Goal: Information Seeking & Learning: Learn about a topic

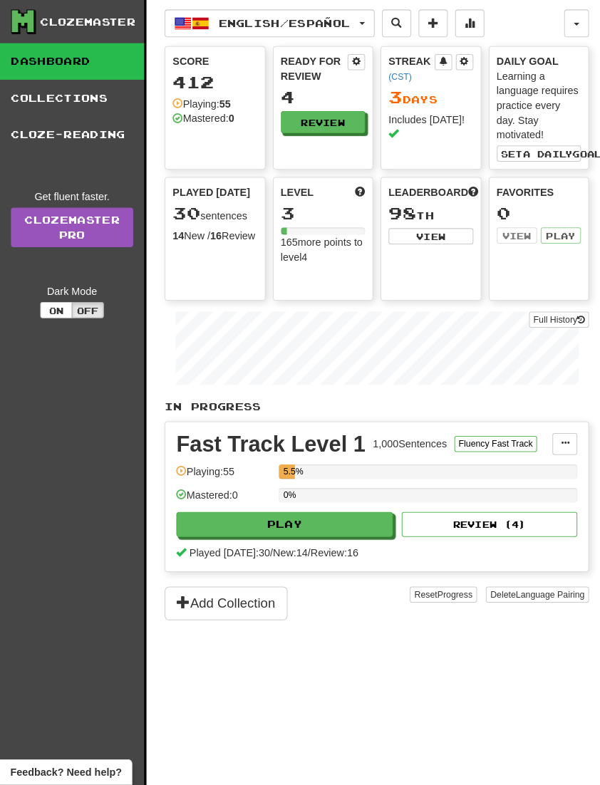
scroll to position [35, 0]
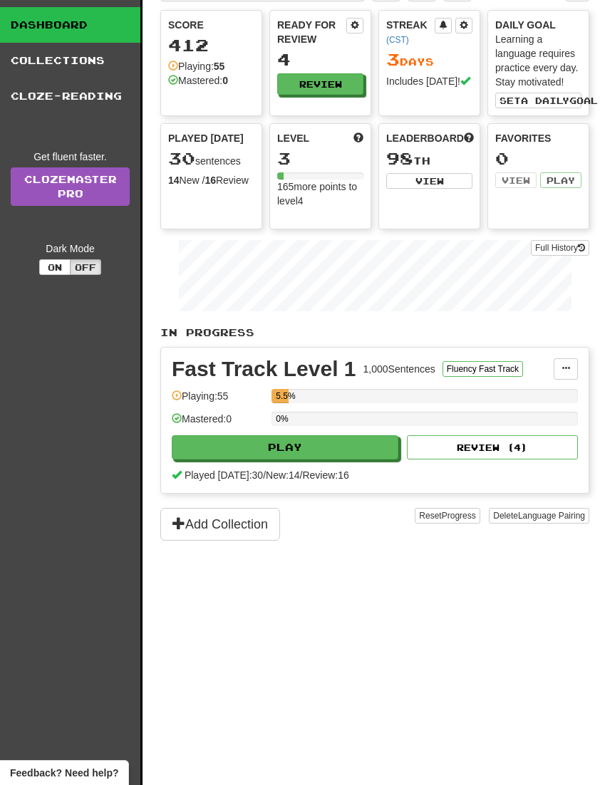
click at [338, 451] on button "Play" at bounding box center [285, 447] width 227 height 24
select select "**"
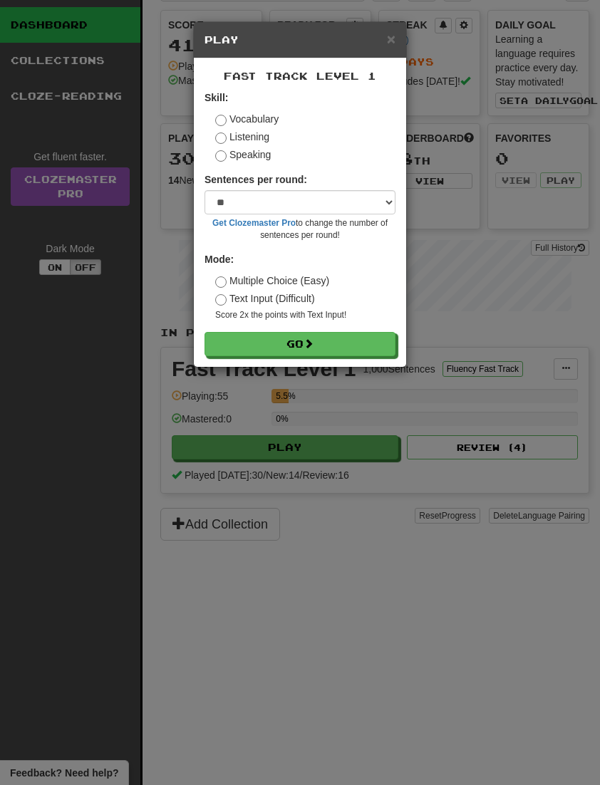
click at [353, 350] on button "Go" at bounding box center [299, 344] width 191 height 24
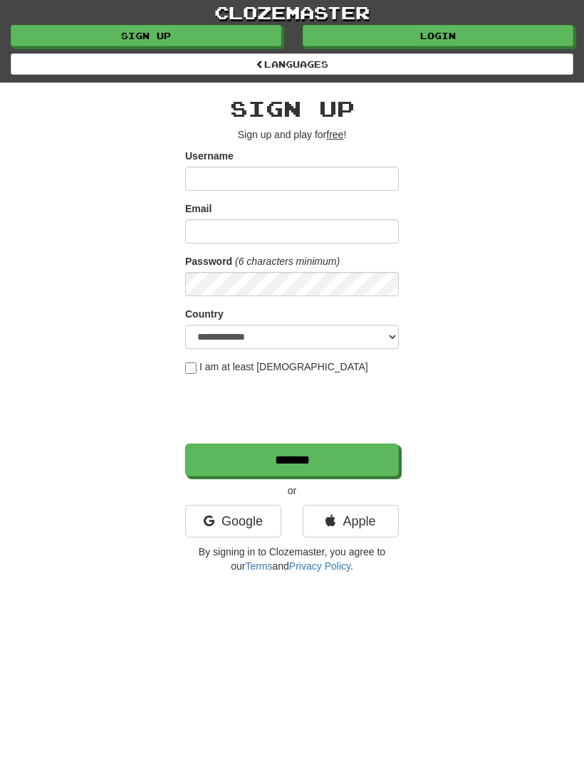
click at [432, 34] on link "Login" at bounding box center [438, 35] width 271 height 21
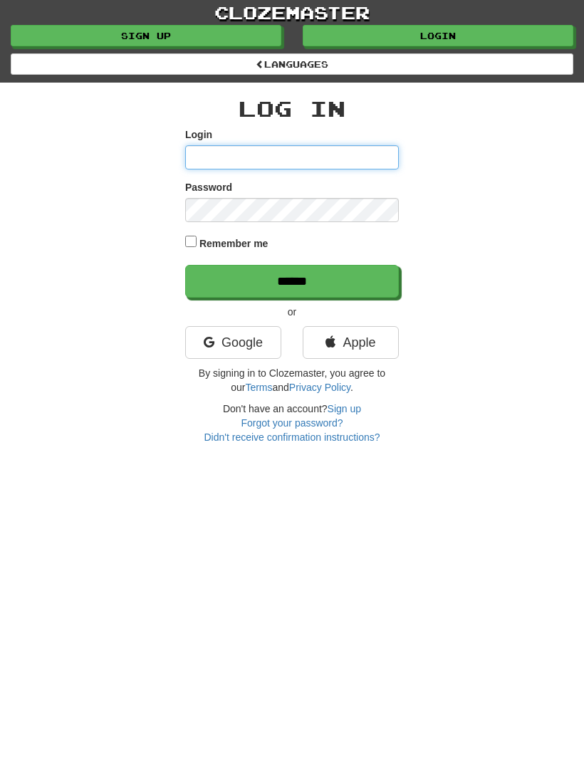
type input "**********"
click at [292, 279] on input "******" at bounding box center [292, 281] width 214 height 33
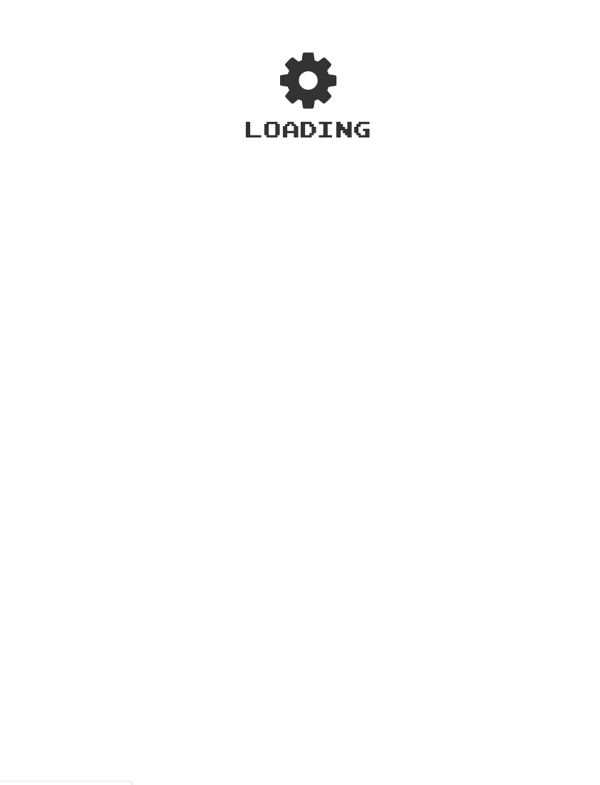
scroll to position [2, 0]
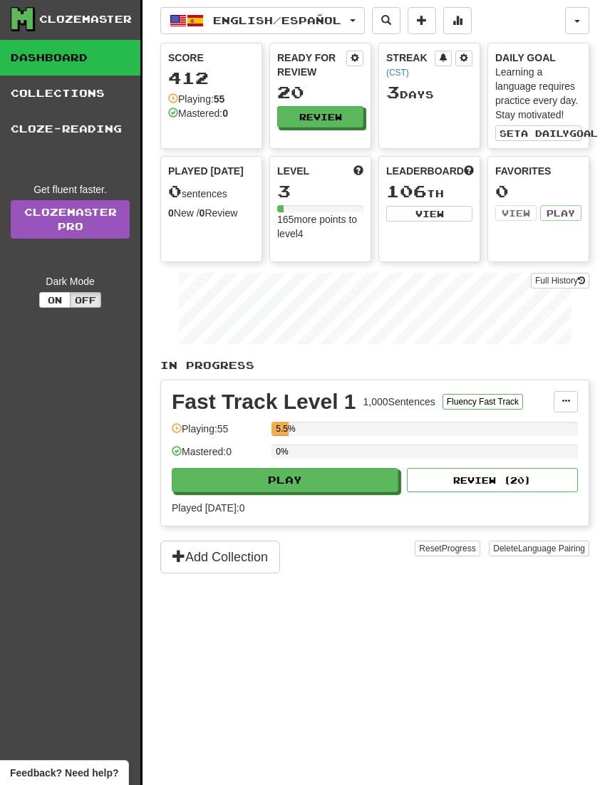
click at [346, 485] on button "Play" at bounding box center [285, 480] width 227 height 24
select select "**"
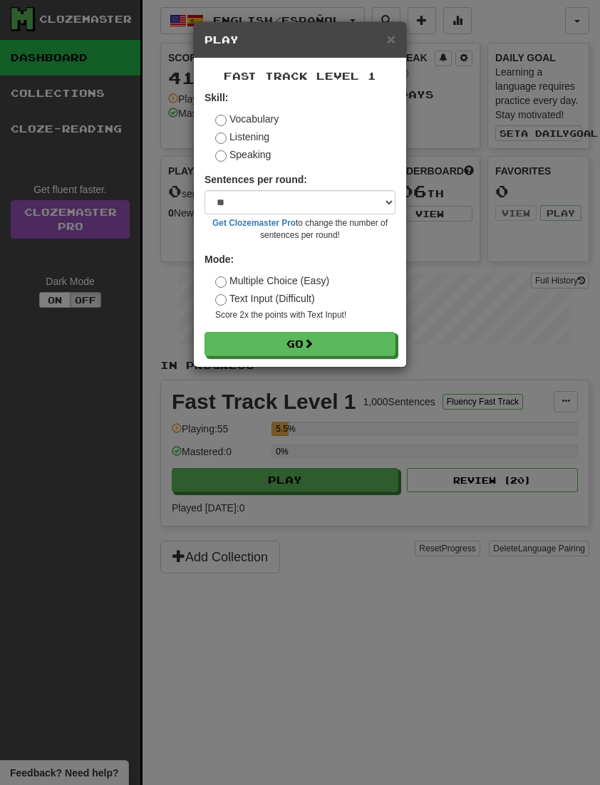
click at [349, 351] on button "Go" at bounding box center [299, 344] width 191 height 24
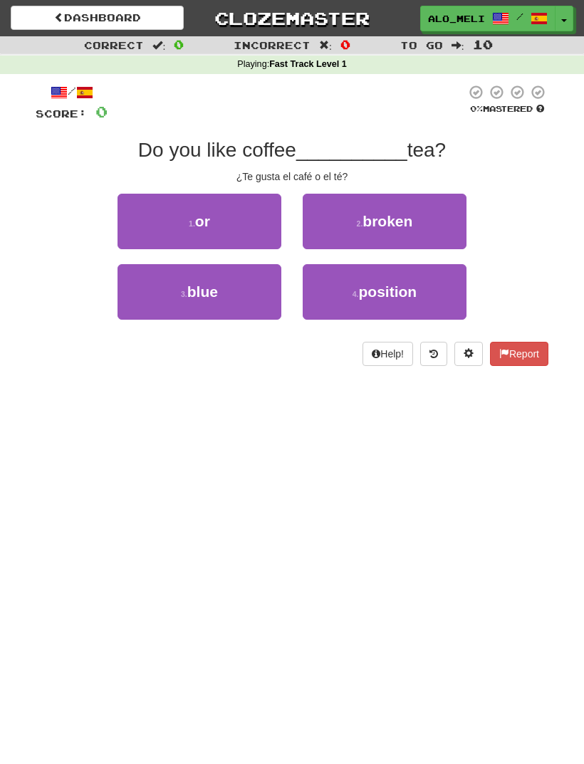
click at [254, 224] on button "1 . or" at bounding box center [200, 222] width 164 height 56
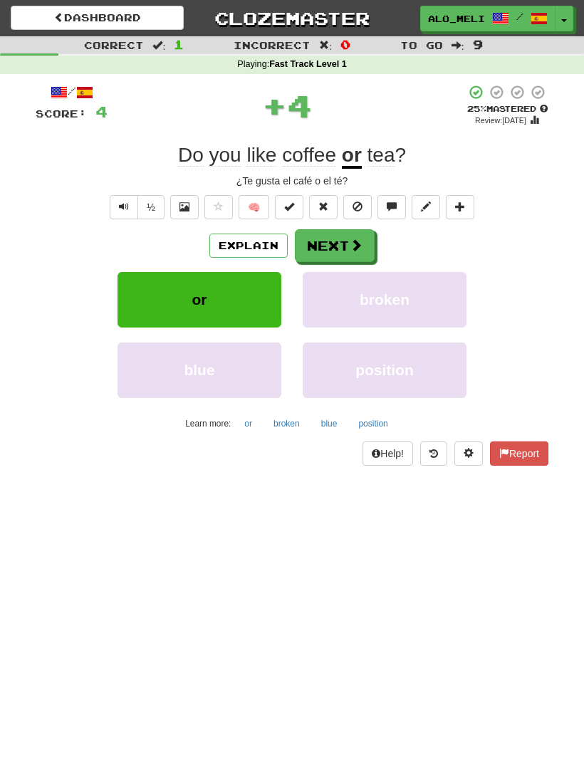
click at [343, 246] on button "Next" at bounding box center [335, 245] width 80 height 33
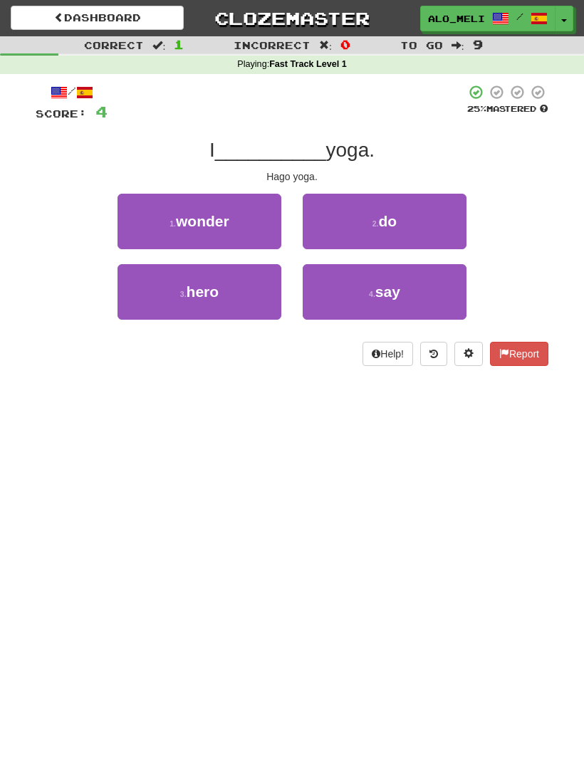
click at [396, 215] on span "do" at bounding box center [388, 221] width 19 height 16
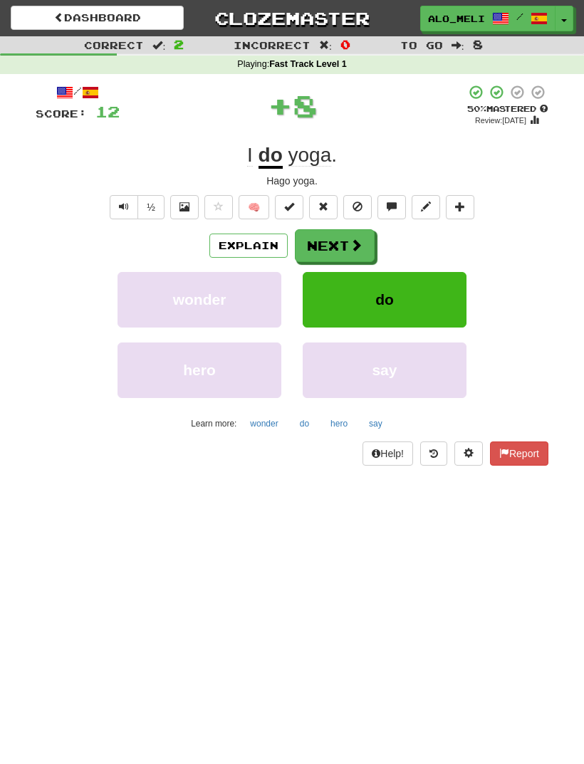
click at [343, 241] on button "Next" at bounding box center [335, 245] width 80 height 33
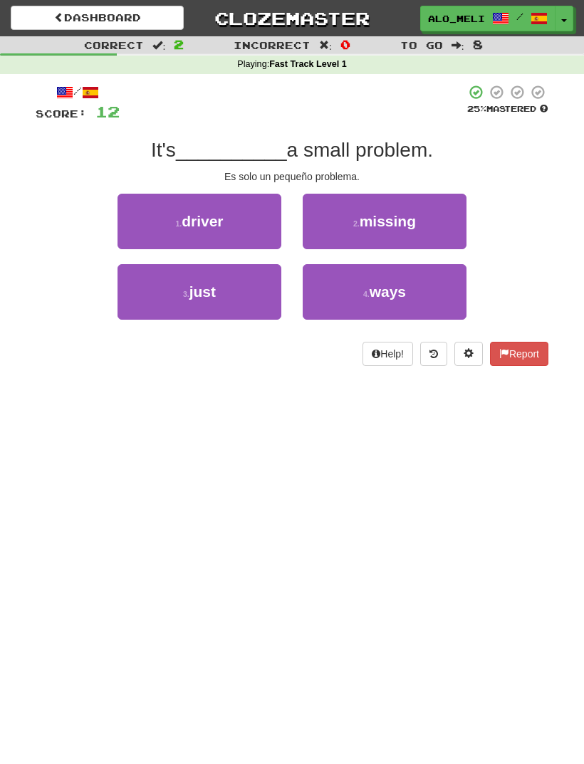
click at [368, 277] on button "4 . ways" at bounding box center [385, 292] width 164 height 56
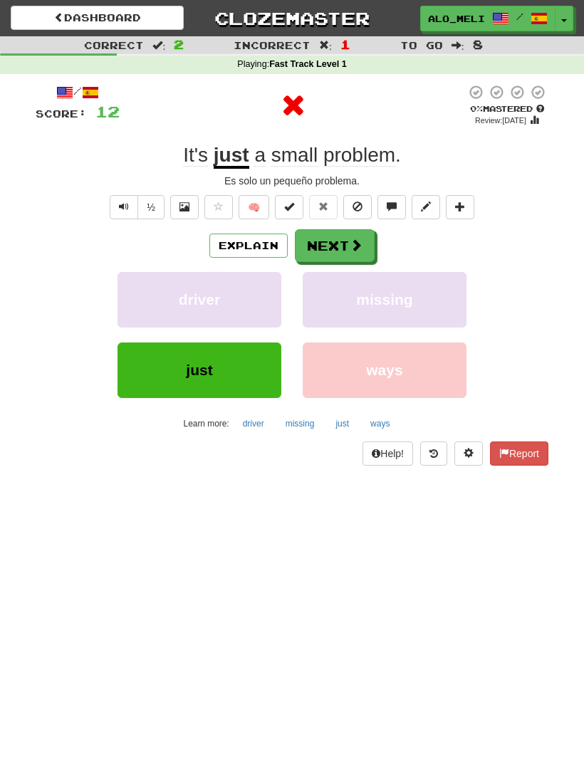
click at [351, 241] on span at bounding box center [356, 245] width 13 height 13
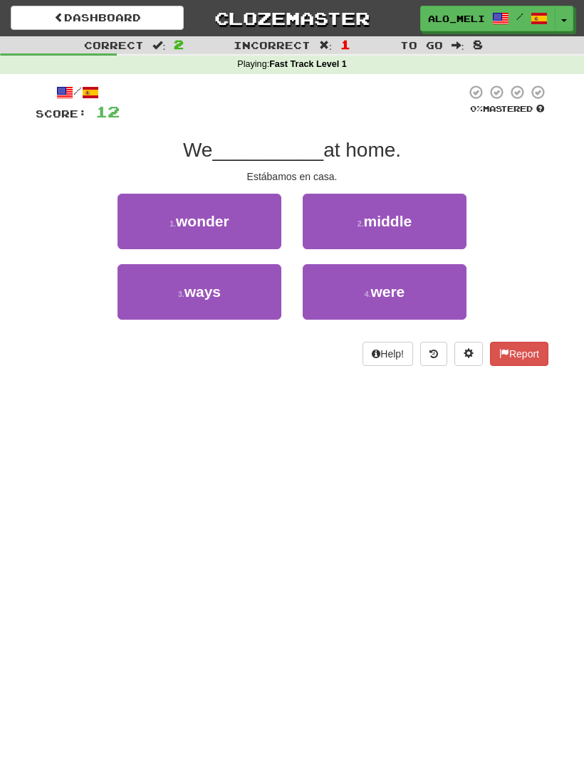
click at [367, 290] on small "4 ." at bounding box center [368, 294] width 6 height 9
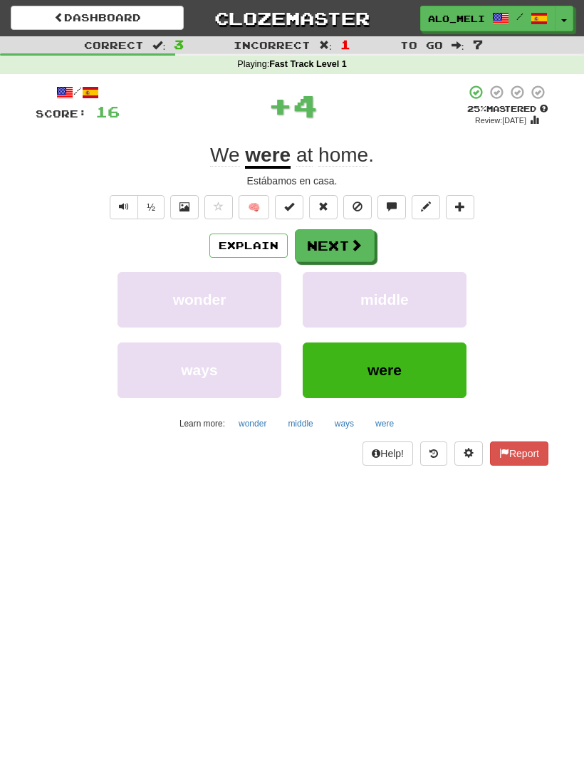
click at [352, 249] on span at bounding box center [356, 245] width 13 height 13
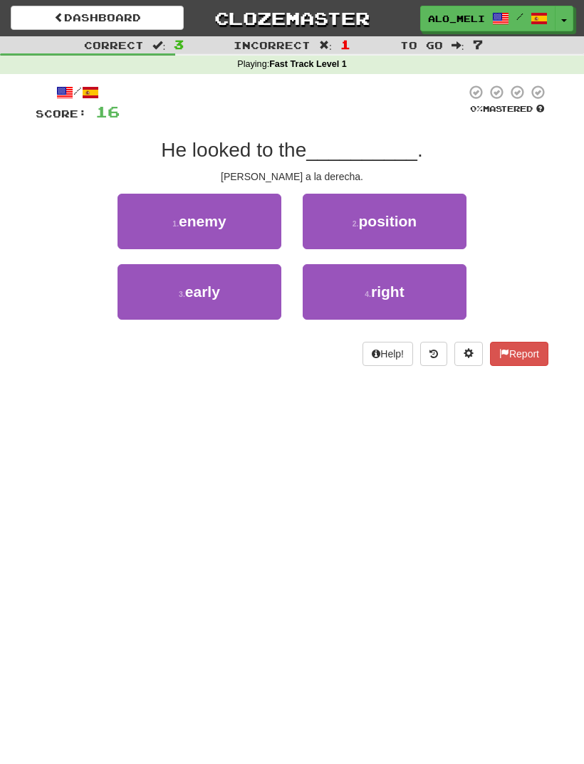
click at [248, 291] on button "3 . early" at bounding box center [200, 292] width 164 height 56
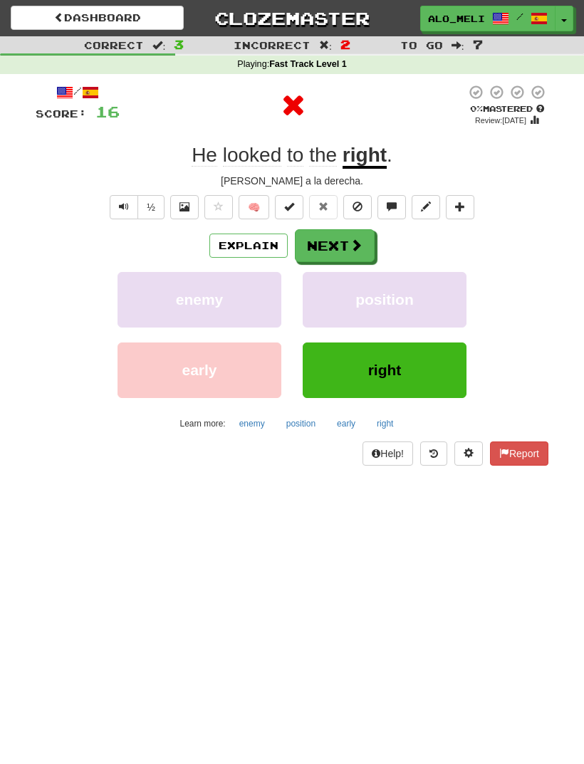
click at [348, 246] on button "Next" at bounding box center [335, 245] width 80 height 33
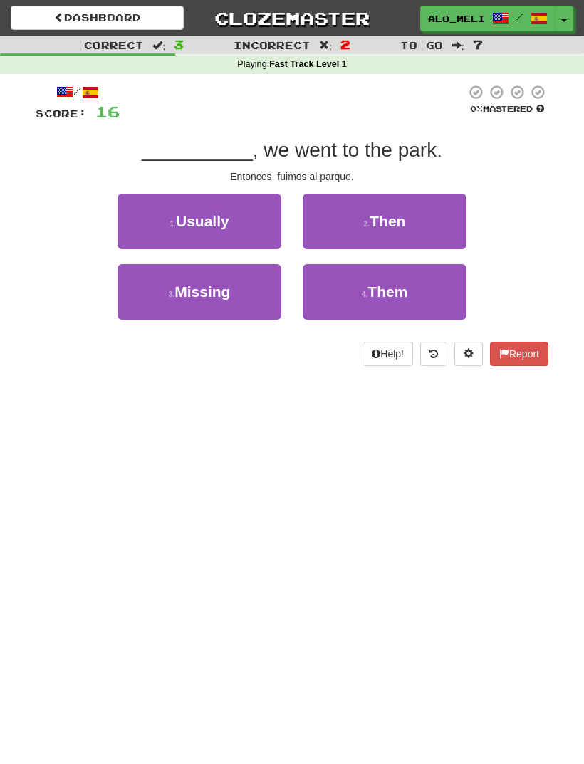
click at [356, 221] on button "2 . Then" at bounding box center [385, 222] width 164 height 56
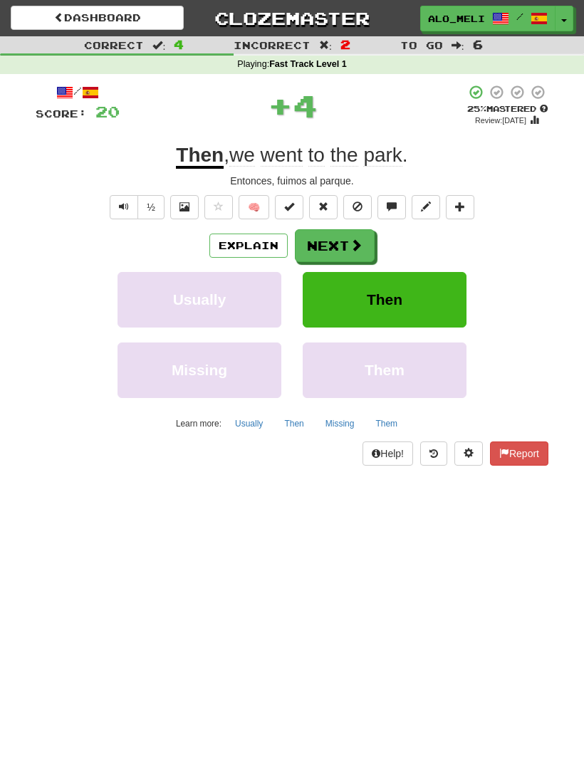
click at [333, 248] on button "Next" at bounding box center [335, 245] width 80 height 33
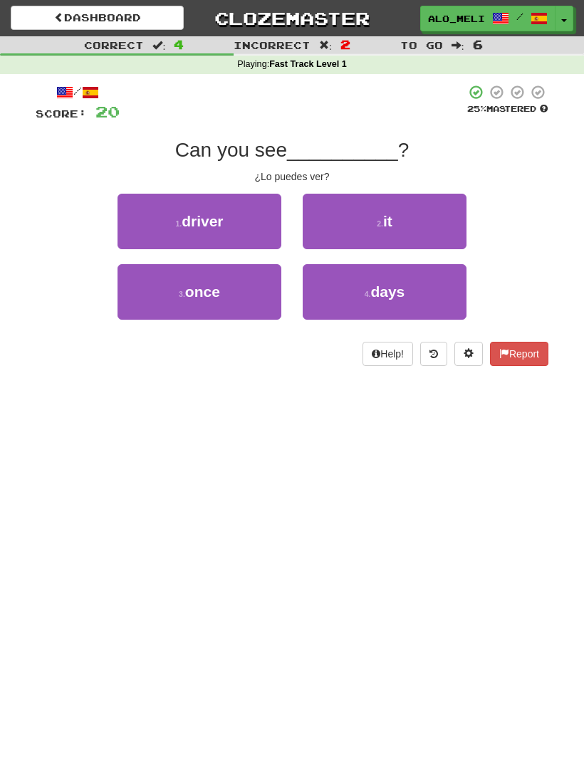
click at [368, 219] on button "2 . it" at bounding box center [385, 222] width 164 height 56
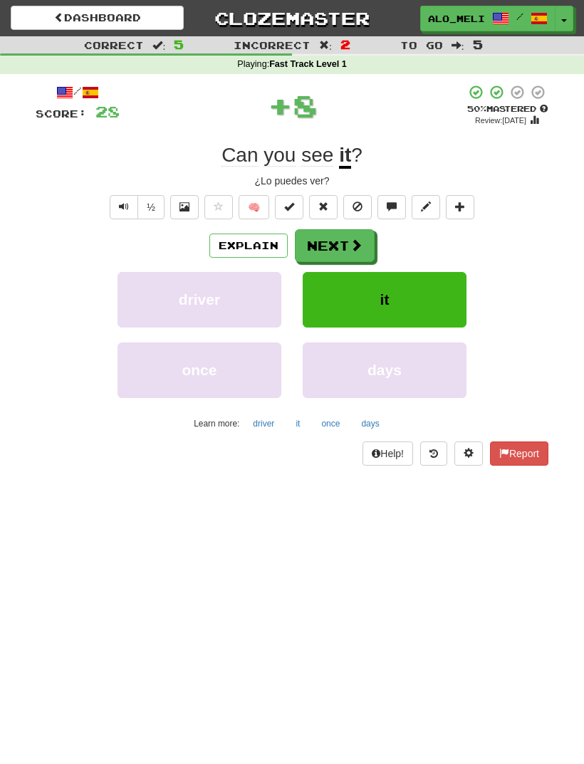
click at [336, 248] on button "Next" at bounding box center [335, 245] width 80 height 33
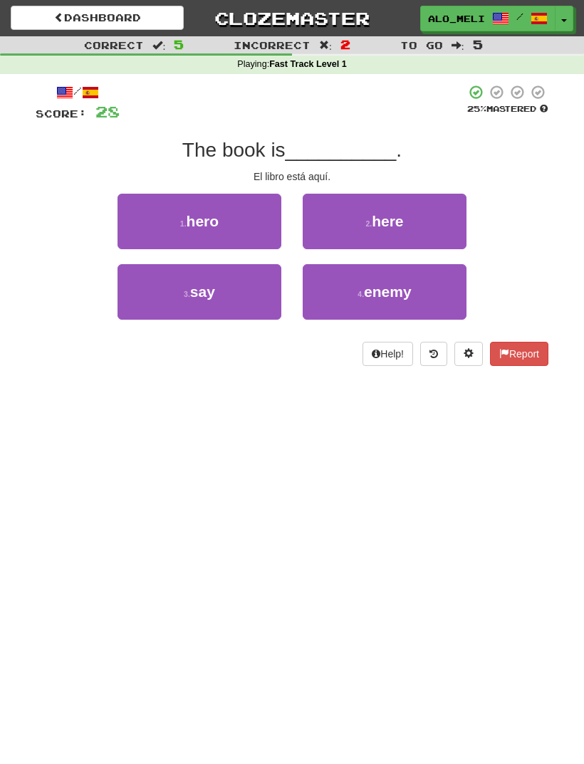
click at [375, 216] on span "here" at bounding box center [387, 221] width 31 height 16
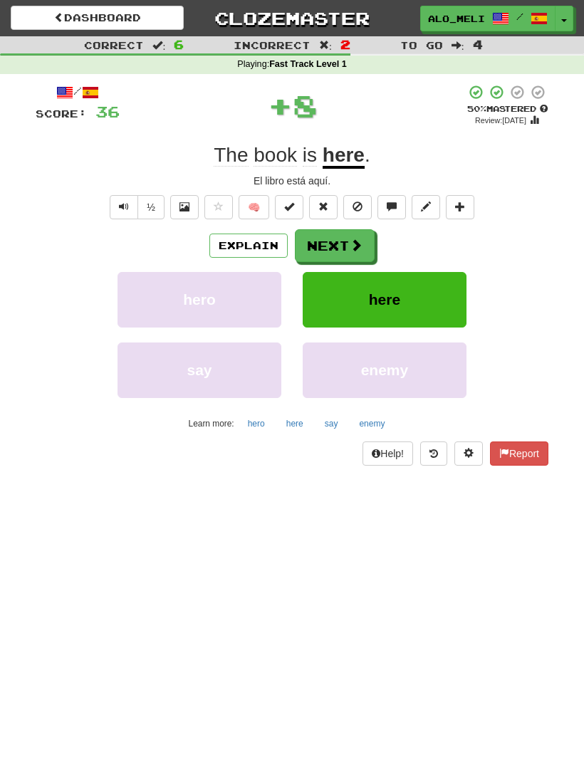
click at [331, 253] on button "Next" at bounding box center [335, 245] width 80 height 33
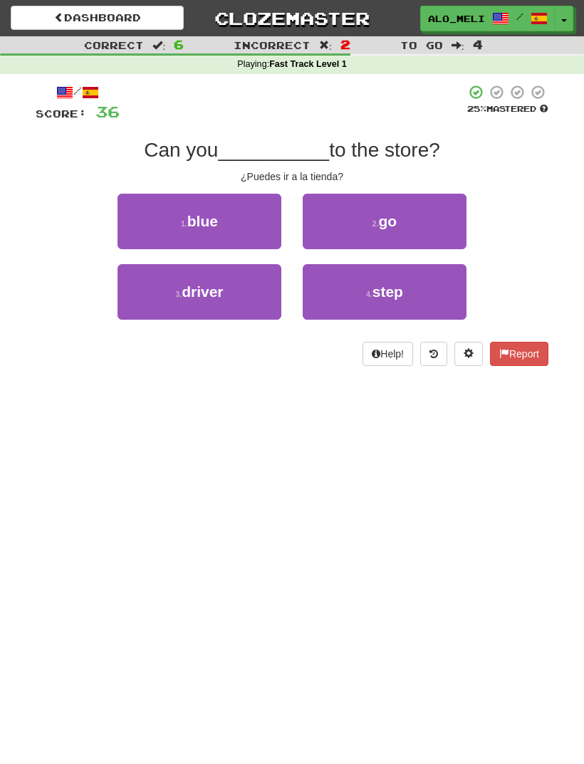
click at [392, 217] on span "go" at bounding box center [388, 221] width 19 height 16
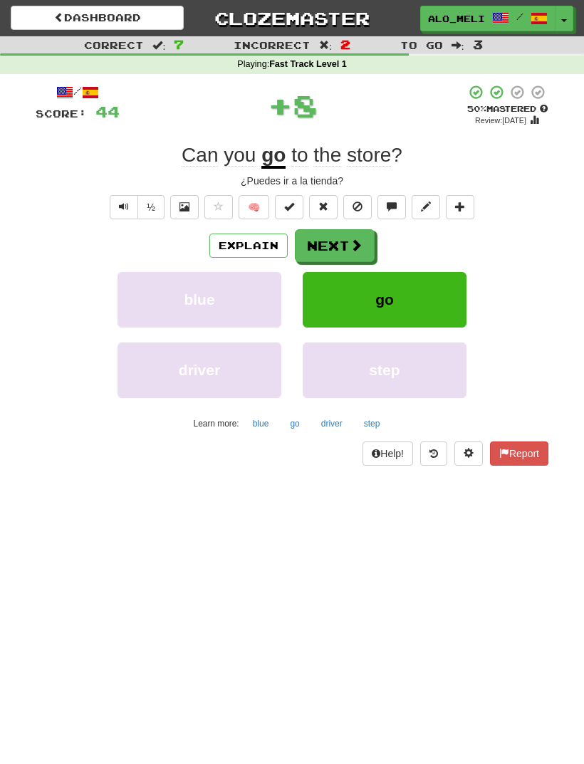
click at [338, 244] on button "Next" at bounding box center [335, 245] width 80 height 33
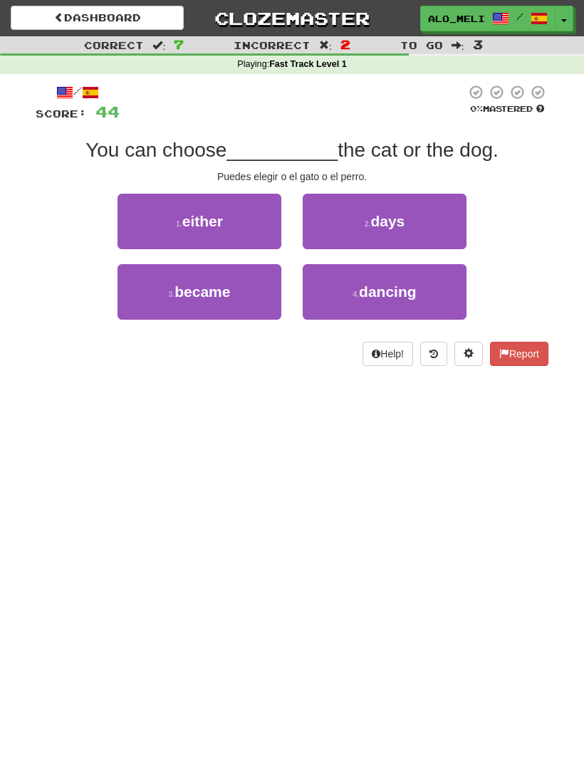
click at [247, 291] on button "3 . became" at bounding box center [200, 292] width 164 height 56
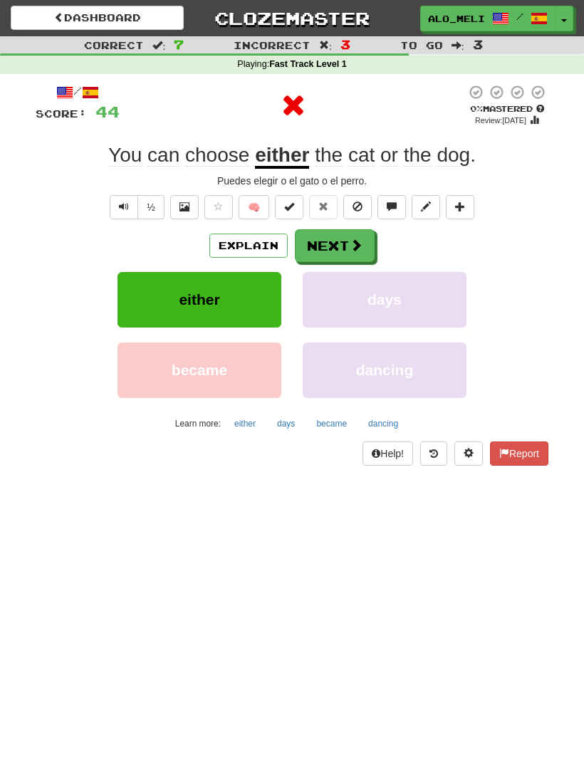
click at [322, 234] on button "Next" at bounding box center [335, 245] width 80 height 33
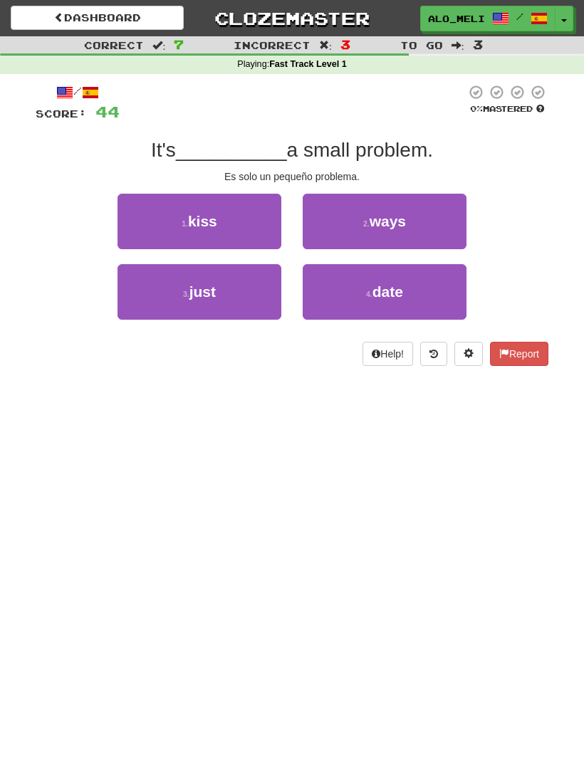
click at [383, 208] on button "2 . ways" at bounding box center [385, 222] width 164 height 56
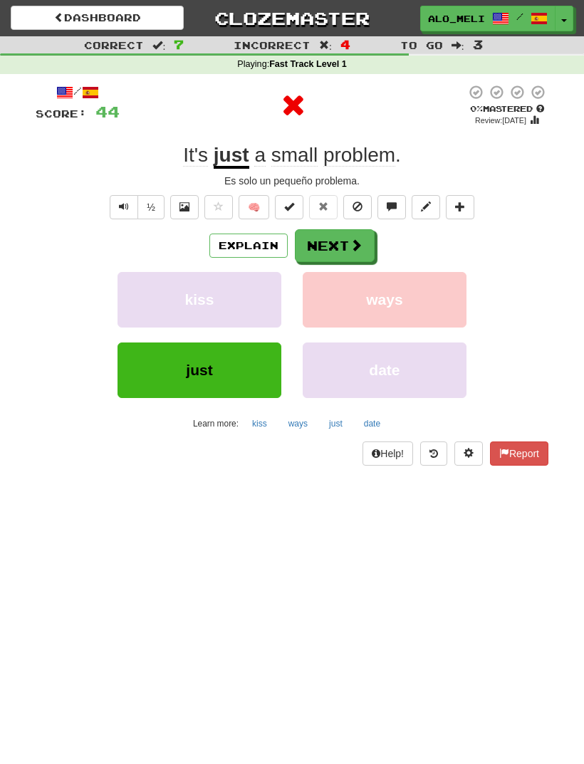
click at [334, 246] on button "Next" at bounding box center [335, 245] width 80 height 33
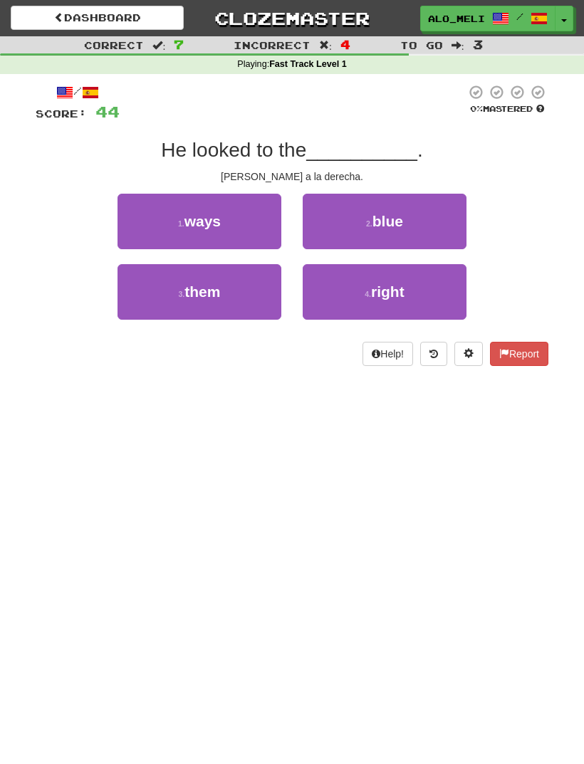
click at [360, 289] on button "4 . right" at bounding box center [385, 292] width 164 height 56
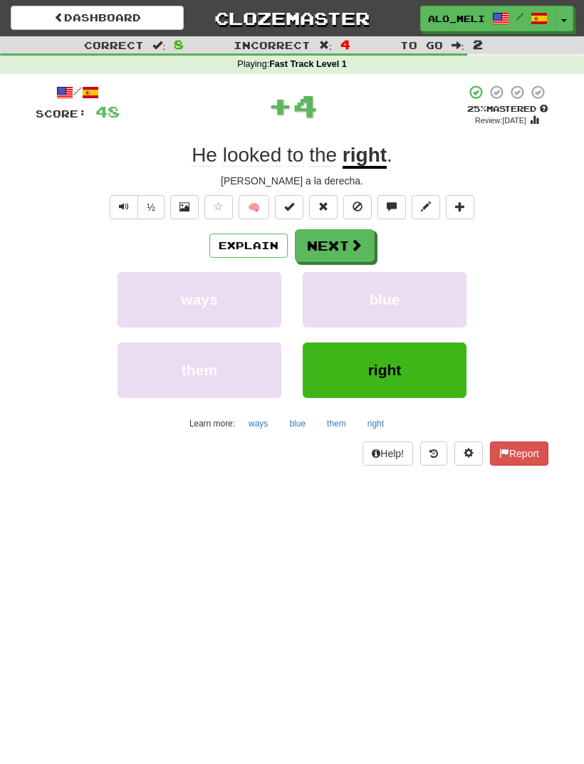
click at [343, 241] on button "Next" at bounding box center [335, 245] width 80 height 33
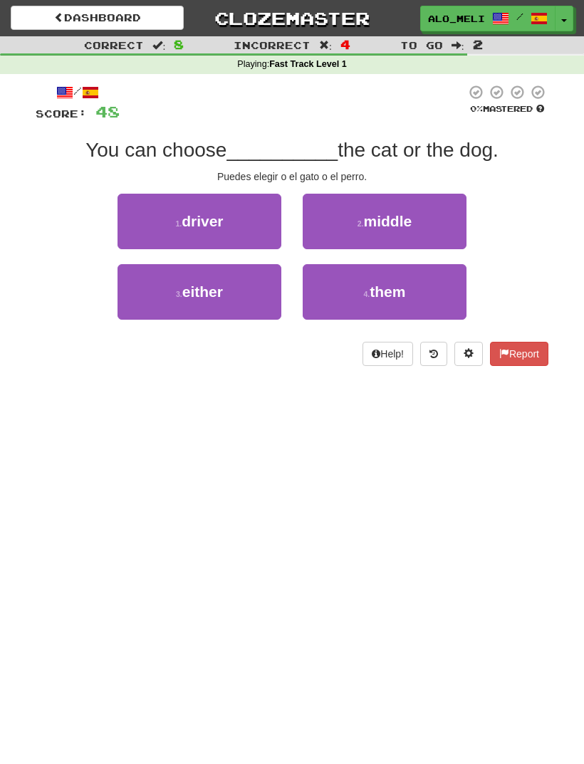
click at [412, 279] on button "4 . them" at bounding box center [385, 292] width 164 height 56
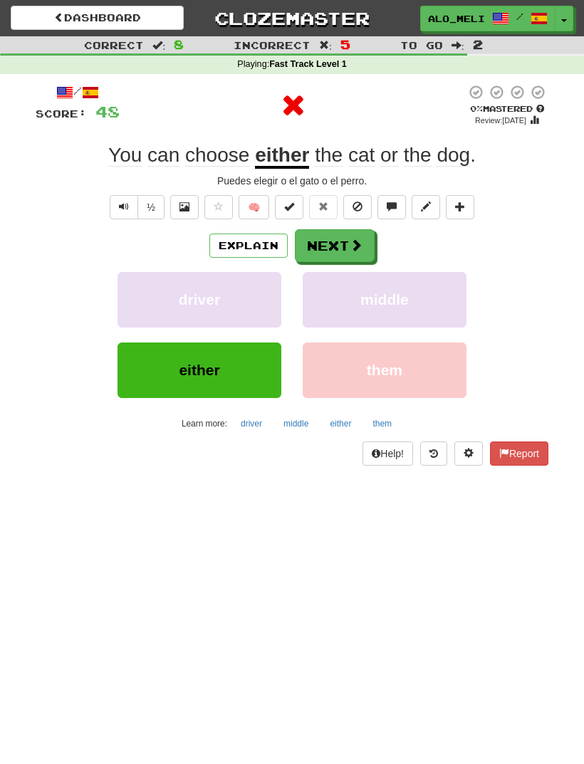
click at [355, 249] on span at bounding box center [356, 245] width 13 height 13
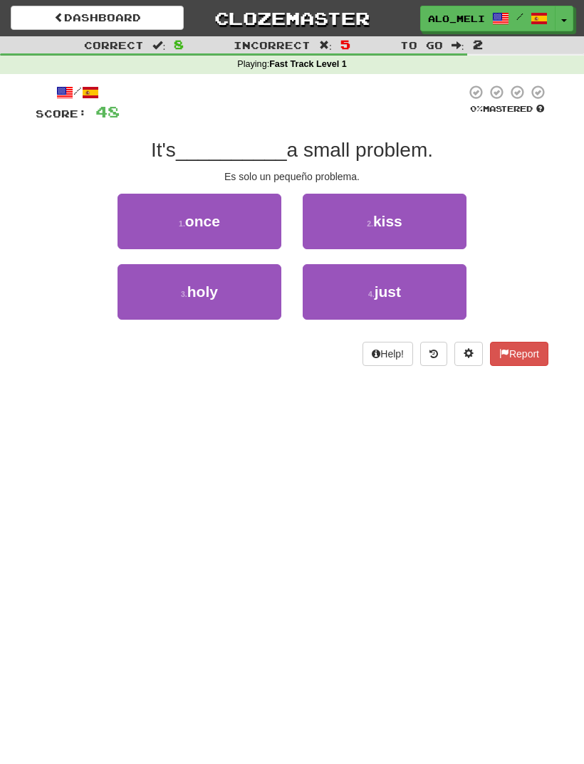
click at [376, 278] on button "4 . just" at bounding box center [385, 292] width 164 height 56
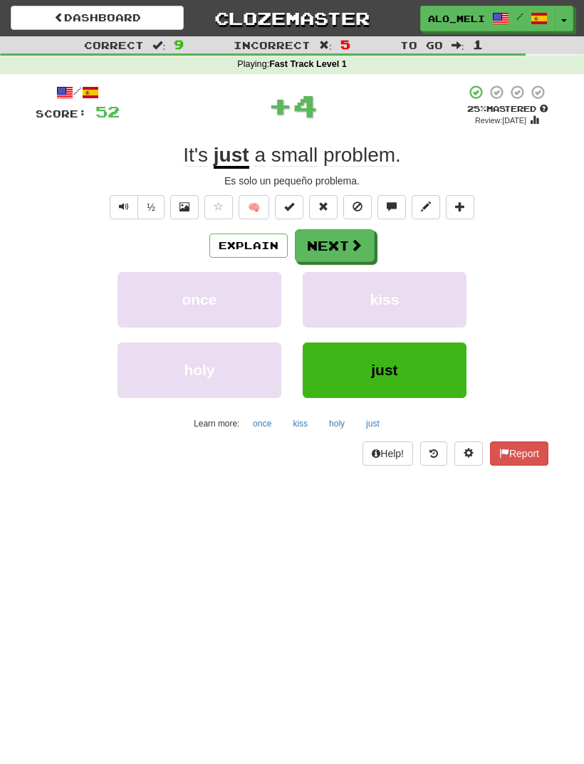
click at [348, 251] on button "Next" at bounding box center [335, 245] width 80 height 33
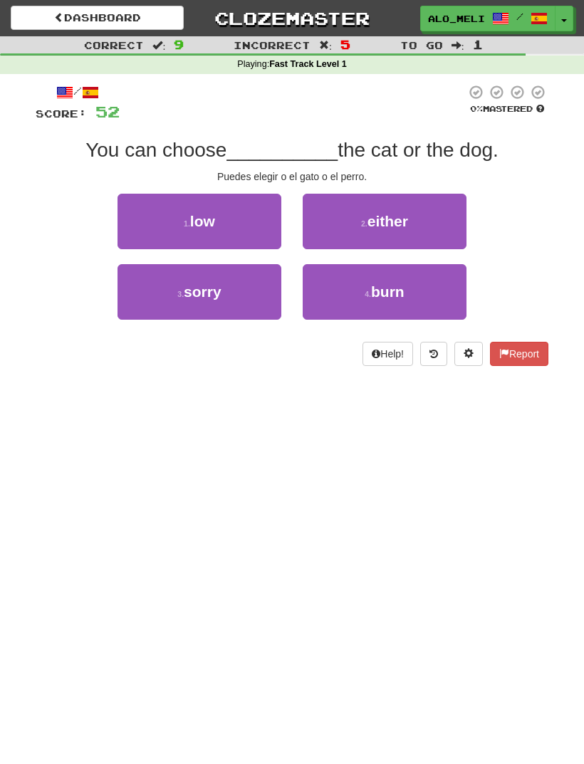
click at [360, 288] on button "4 . burn" at bounding box center [385, 292] width 164 height 56
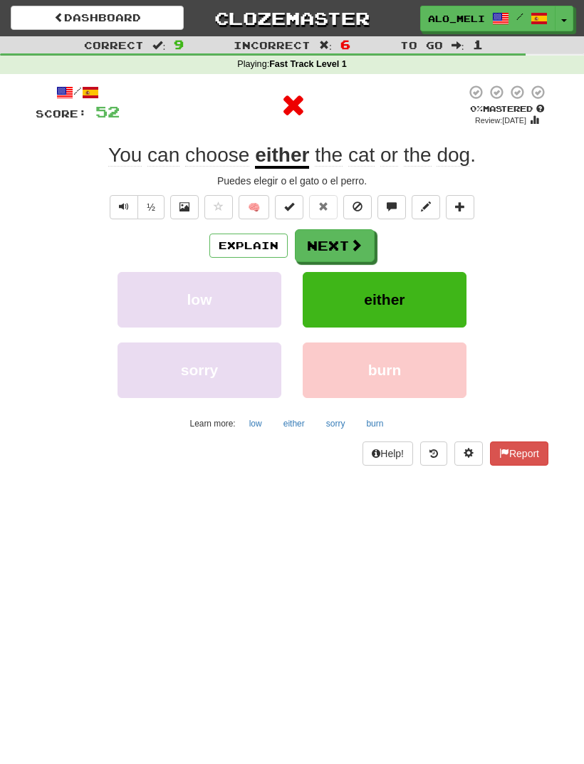
click at [352, 250] on span at bounding box center [356, 245] width 13 height 13
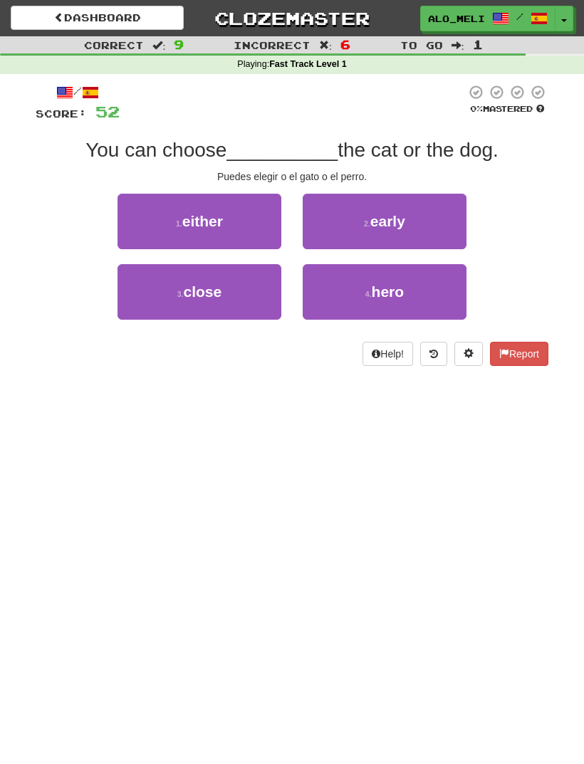
click at [261, 224] on button "1 . either" at bounding box center [200, 222] width 164 height 56
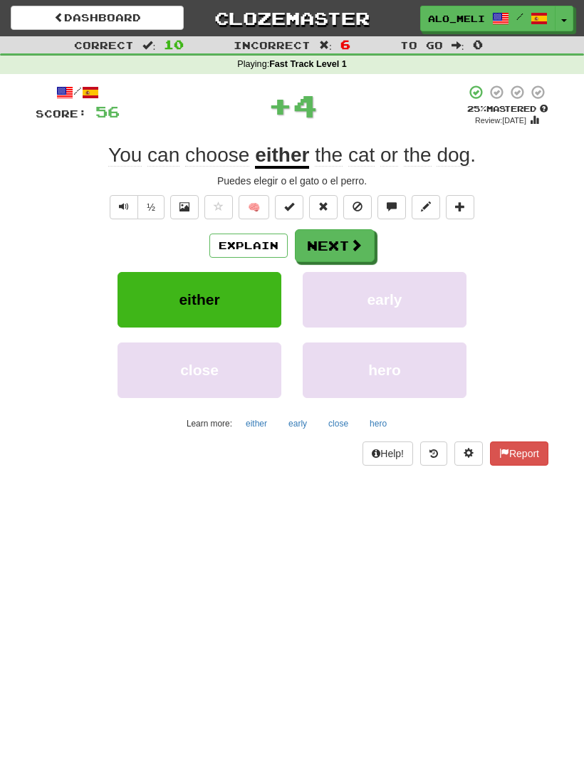
click at [347, 245] on button "Next" at bounding box center [335, 245] width 80 height 33
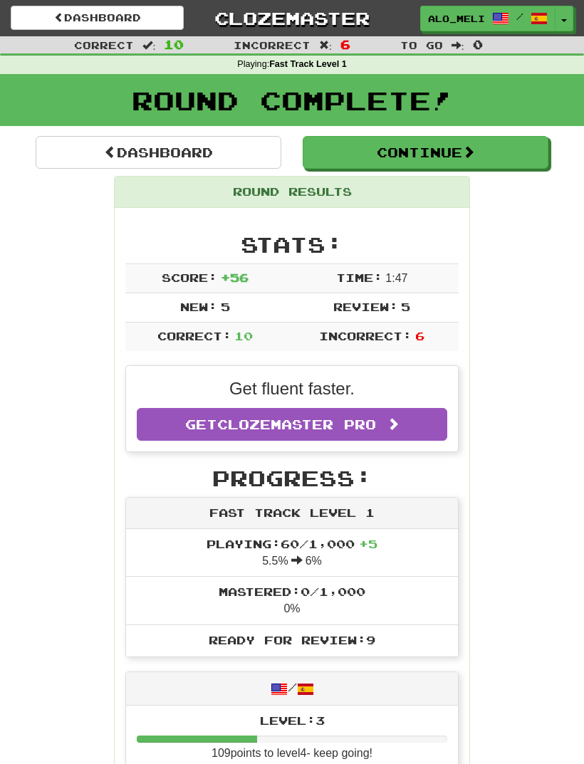
click at [485, 148] on button "Continue" at bounding box center [426, 152] width 246 height 33
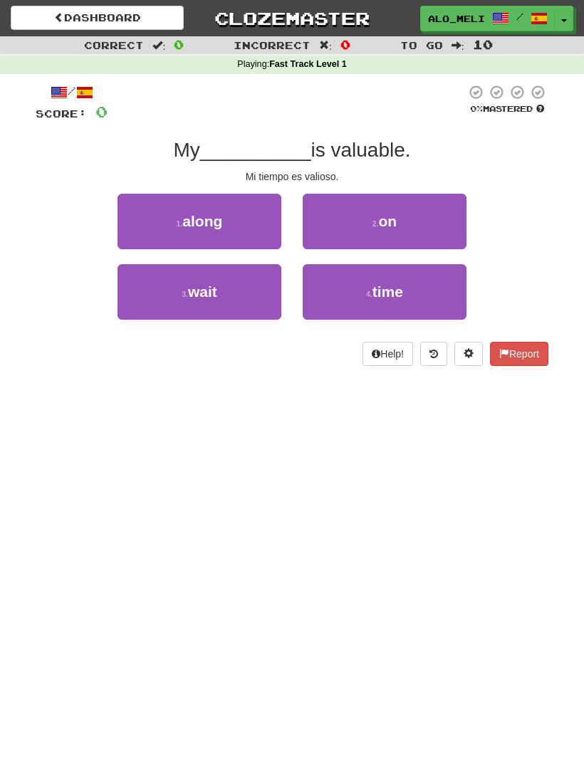
click at [383, 287] on span "time" at bounding box center [388, 292] width 31 height 16
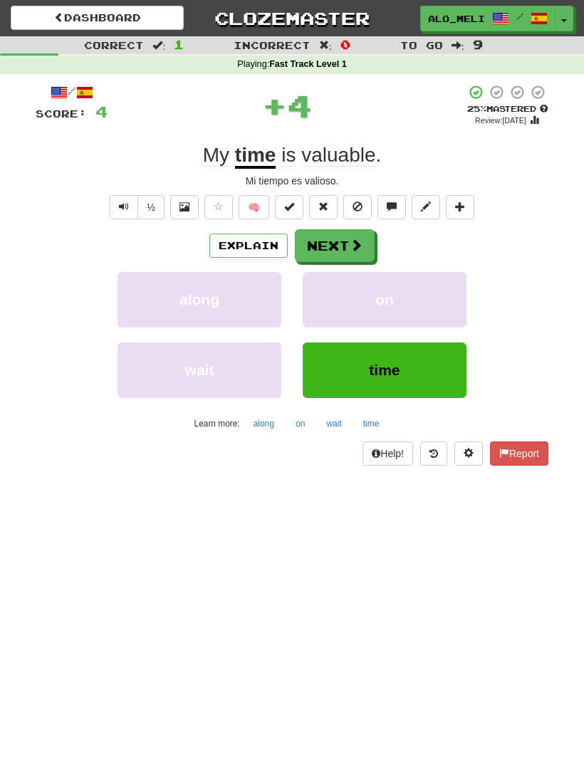
click at [347, 246] on button "Next" at bounding box center [335, 245] width 80 height 33
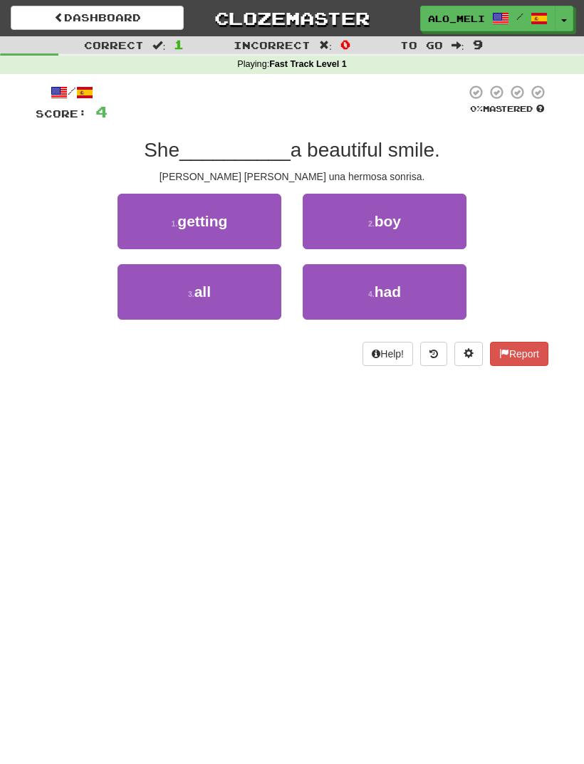
click at [370, 293] on small "4 ." at bounding box center [371, 294] width 6 height 9
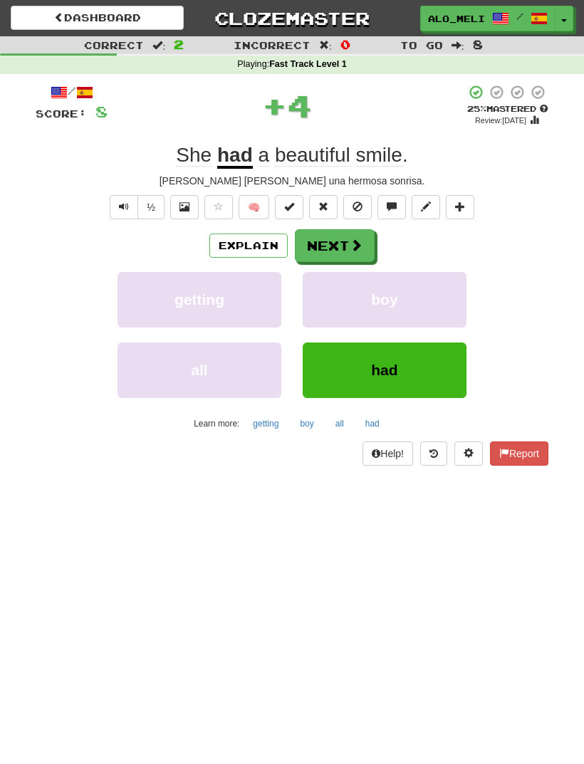
click at [353, 252] on button "Next" at bounding box center [335, 245] width 80 height 33
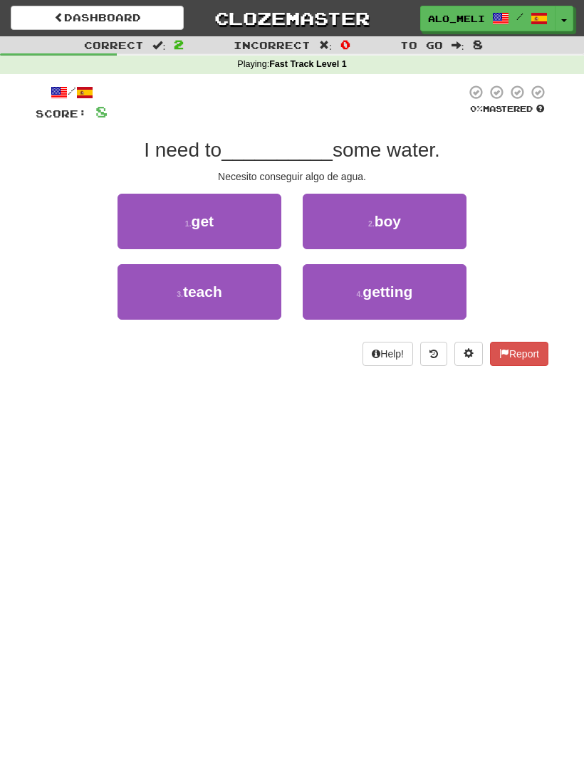
click at [348, 282] on button "4 . getting" at bounding box center [385, 292] width 164 height 56
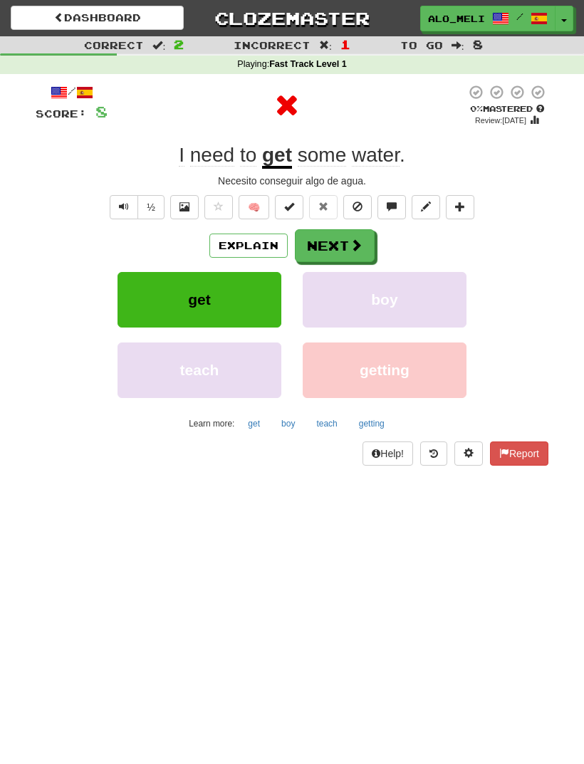
click at [346, 243] on button "Next" at bounding box center [335, 245] width 80 height 33
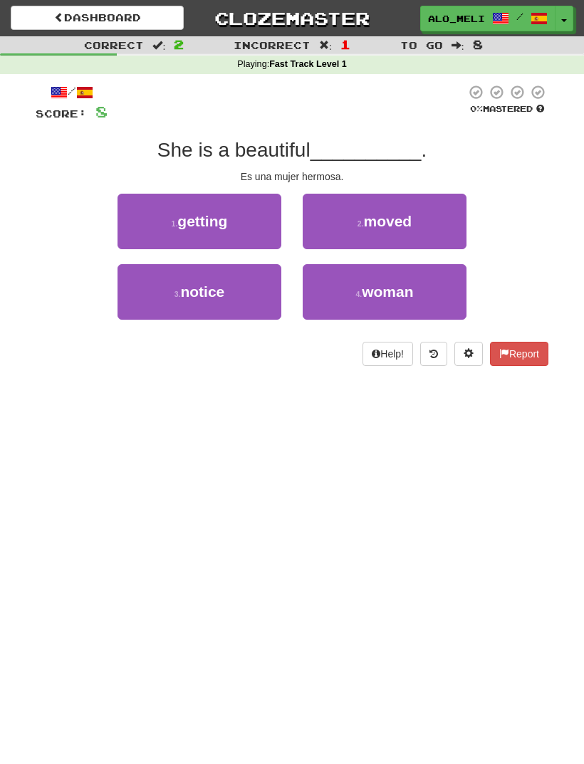
click at [375, 290] on span "woman" at bounding box center [387, 292] width 51 height 16
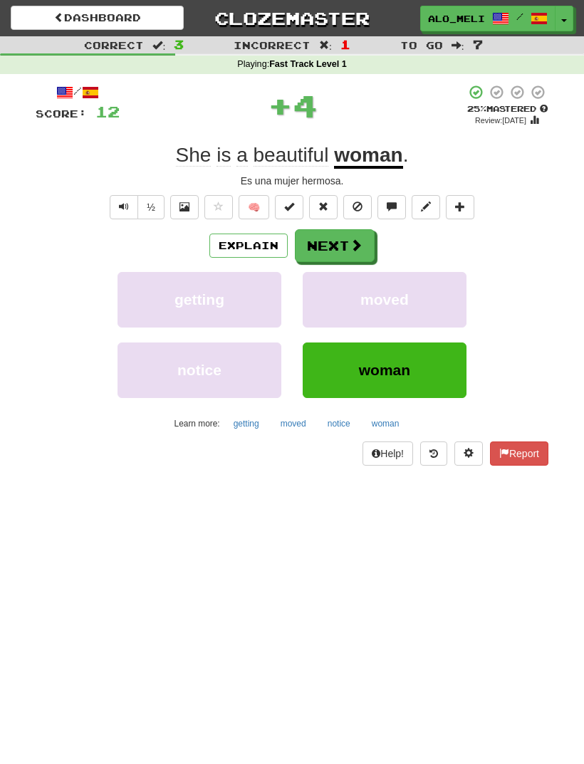
click at [351, 251] on button "Next" at bounding box center [335, 245] width 80 height 33
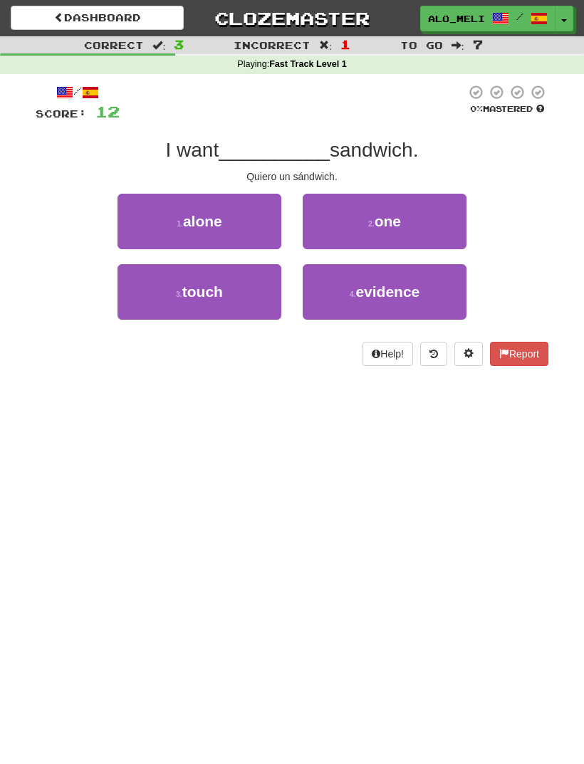
click at [398, 214] on span "one" at bounding box center [388, 221] width 26 height 16
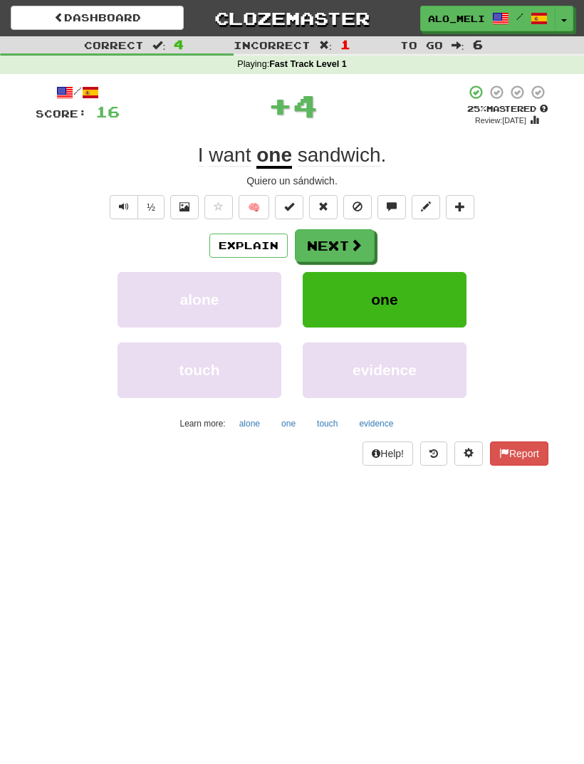
click at [350, 241] on span at bounding box center [356, 245] width 13 height 13
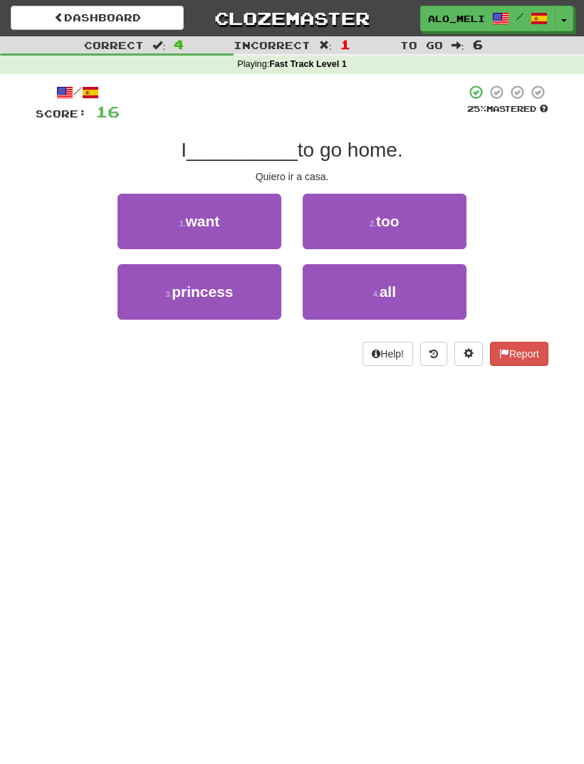
click at [251, 224] on button "1 . want" at bounding box center [200, 222] width 164 height 56
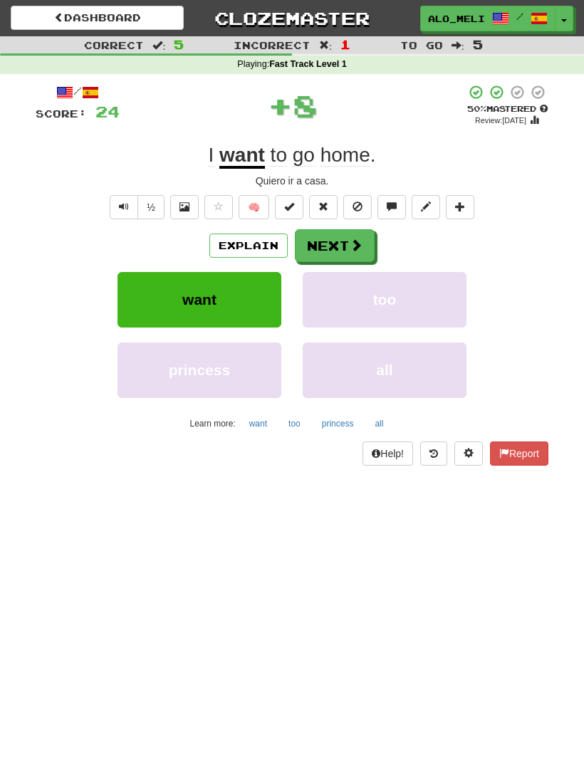
click at [331, 244] on button "Next" at bounding box center [335, 245] width 80 height 33
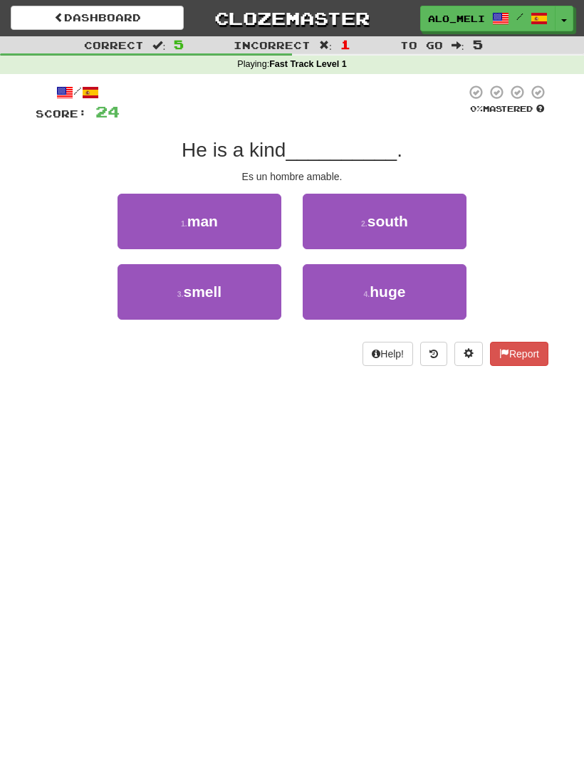
click at [263, 219] on button "1 . man" at bounding box center [200, 222] width 164 height 56
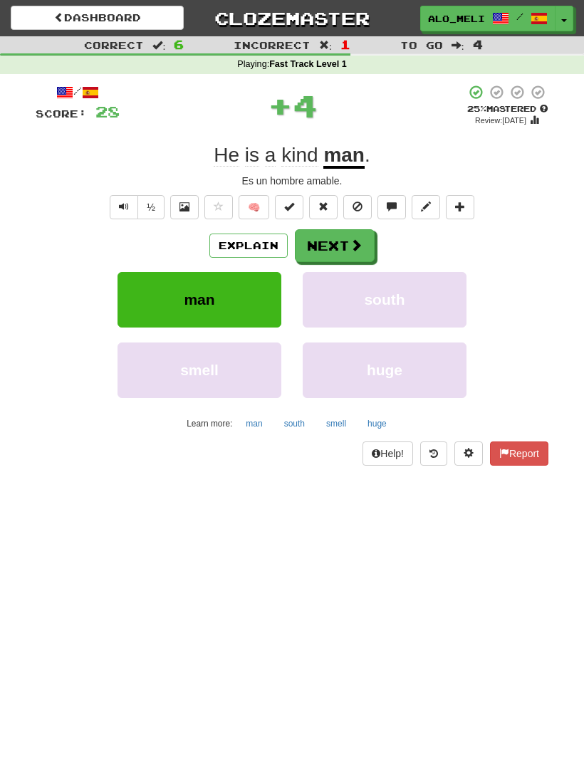
click at [331, 243] on button "Next" at bounding box center [335, 245] width 80 height 33
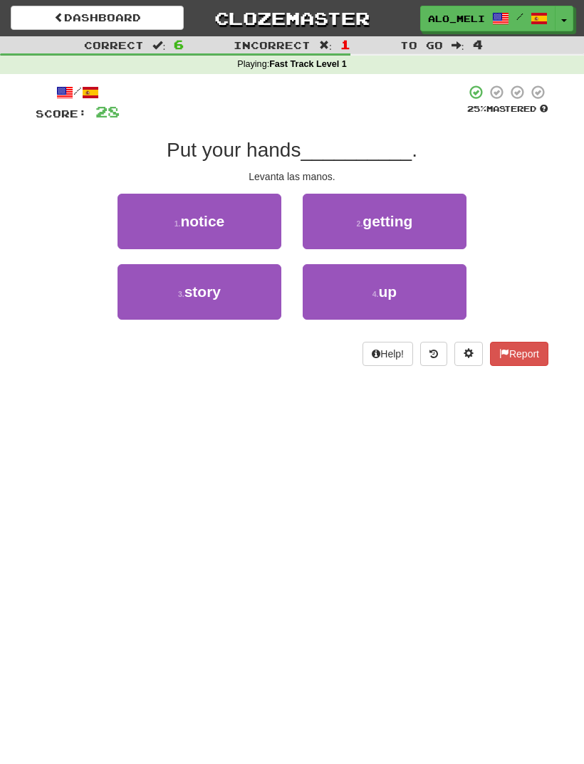
click at [371, 286] on button "4 . up" at bounding box center [385, 292] width 164 height 56
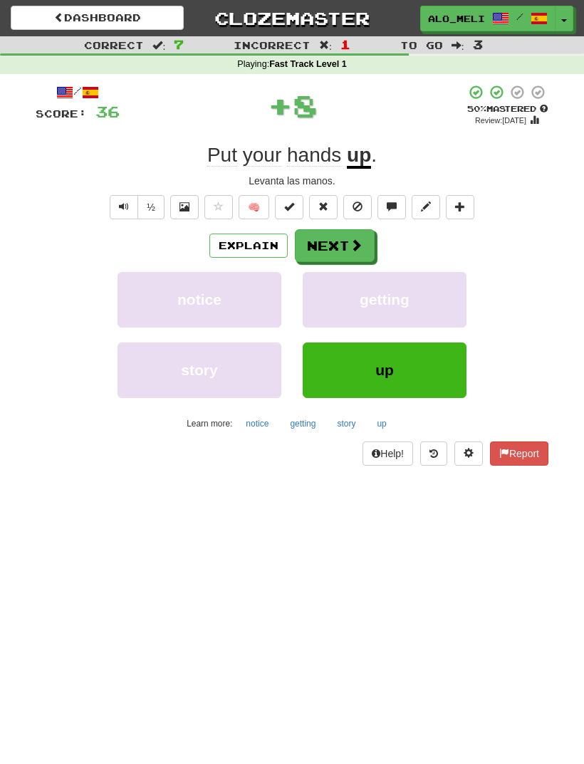
click at [350, 244] on span at bounding box center [356, 245] width 13 height 13
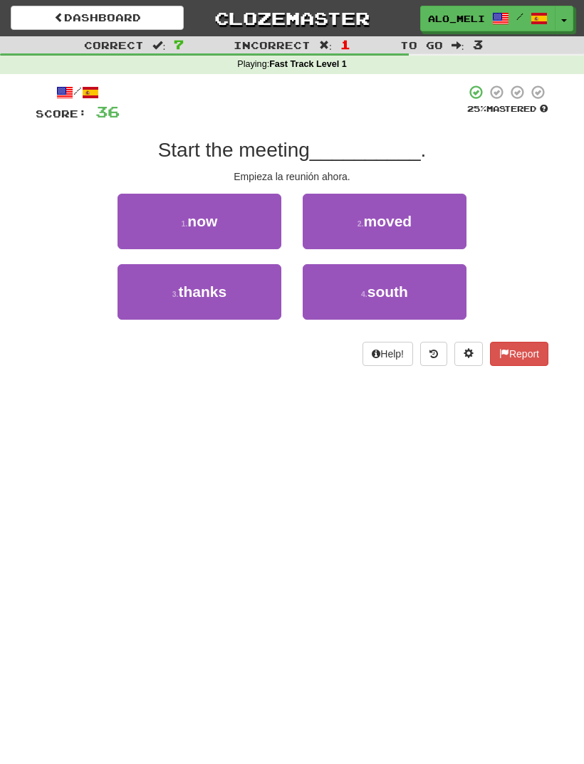
click at [259, 217] on button "1 . now" at bounding box center [200, 222] width 164 height 56
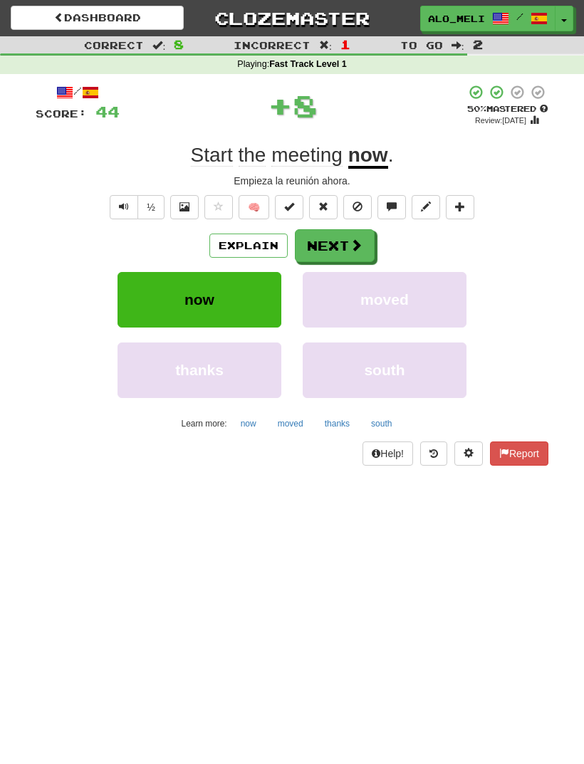
click at [340, 246] on button "Next" at bounding box center [335, 245] width 80 height 33
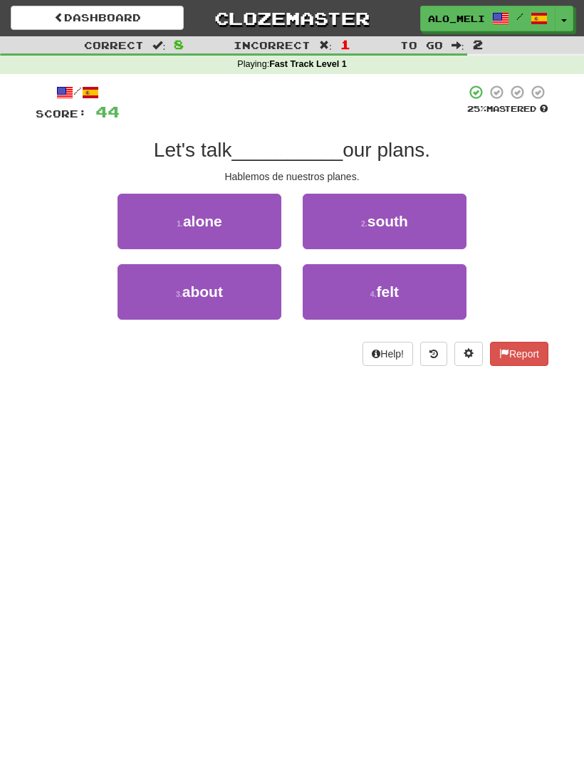
click at [260, 279] on button "3 . about" at bounding box center [200, 292] width 164 height 56
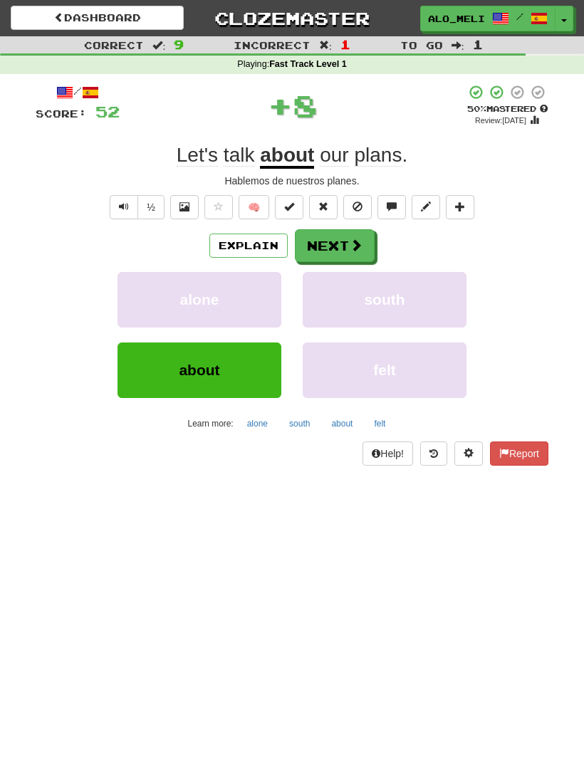
click at [323, 244] on button "Next" at bounding box center [335, 245] width 80 height 33
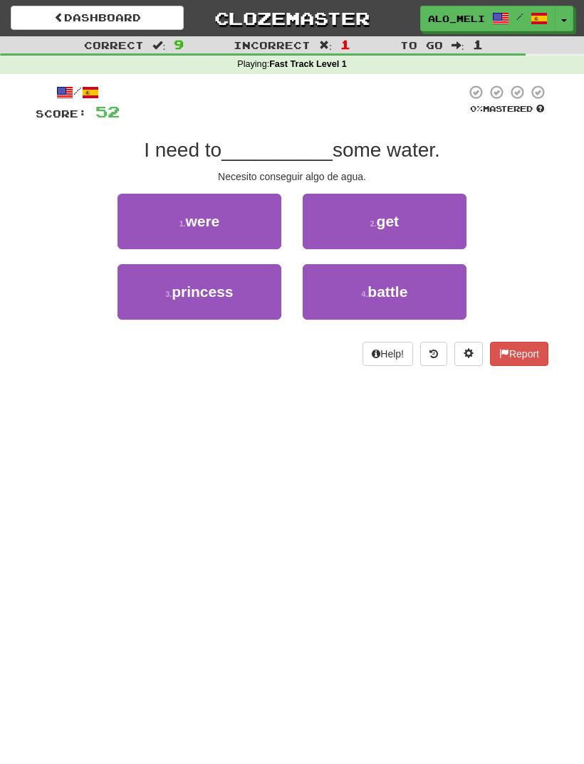
click at [395, 209] on button "2 . get" at bounding box center [385, 222] width 164 height 56
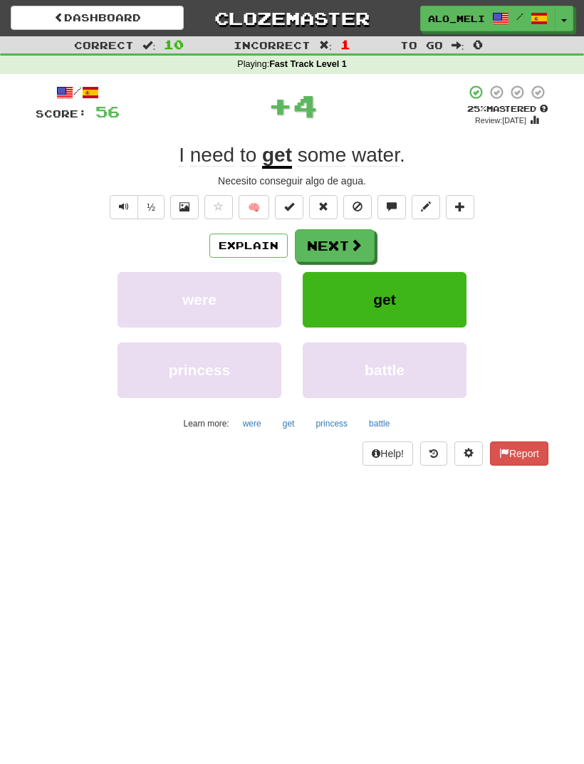
click at [351, 244] on span at bounding box center [356, 245] width 13 height 13
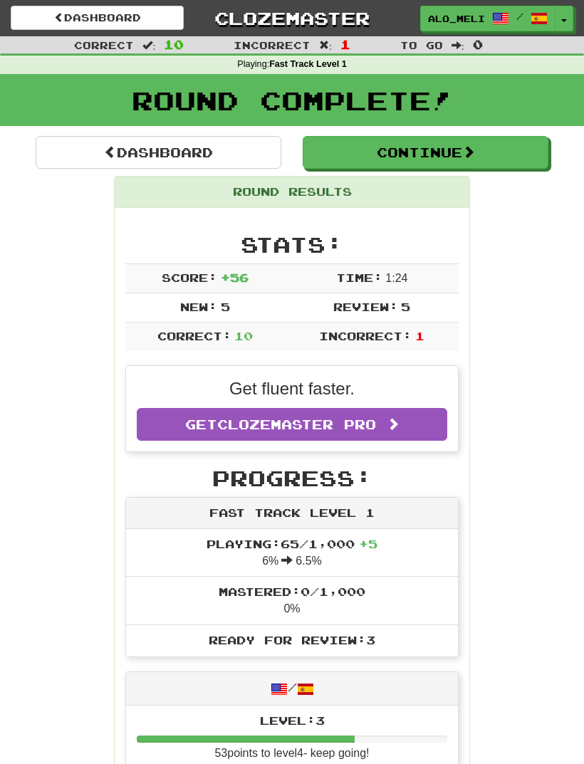
click at [422, 154] on button "Continue" at bounding box center [426, 152] width 246 height 33
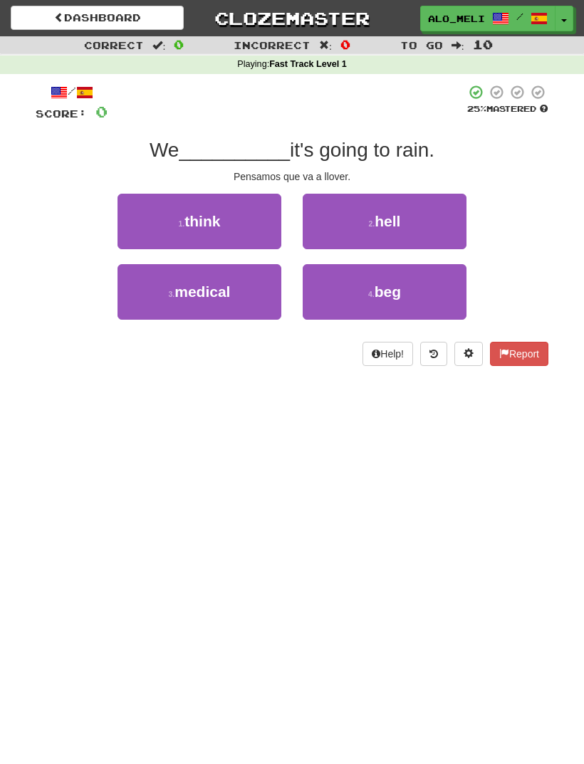
click at [250, 221] on button "1 . think" at bounding box center [200, 222] width 164 height 56
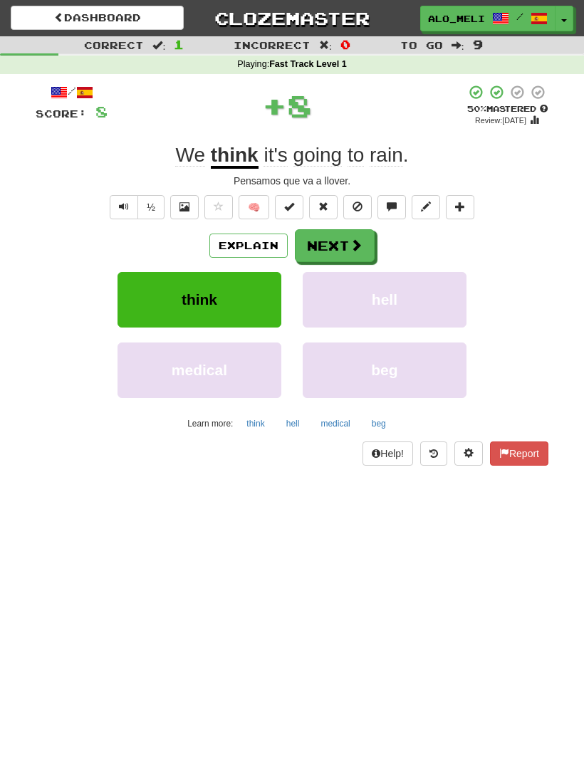
click at [340, 241] on button "Next" at bounding box center [335, 245] width 80 height 33
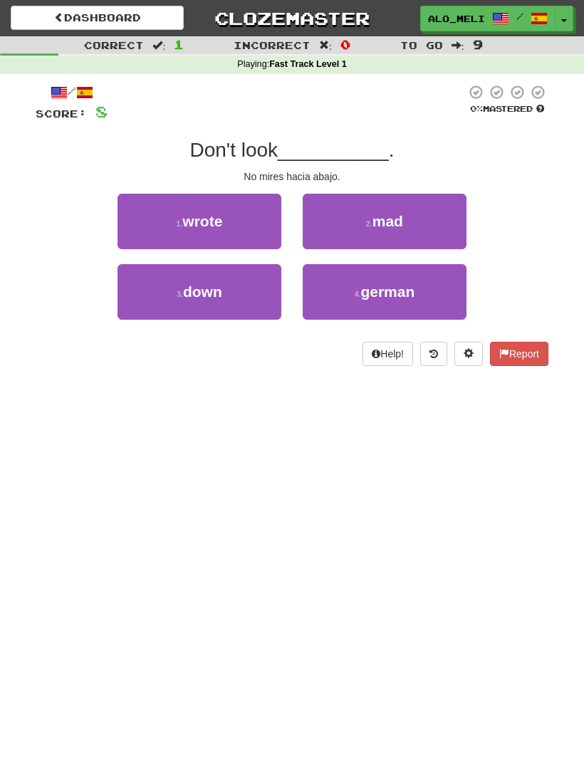
click at [246, 281] on button "3 . down" at bounding box center [200, 292] width 164 height 56
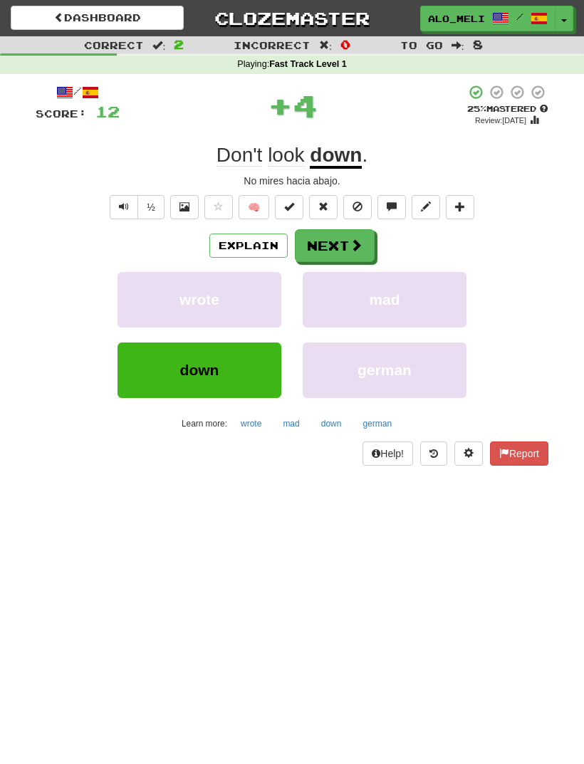
click at [350, 246] on span at bounding box center [356, 245] width 13 height 13
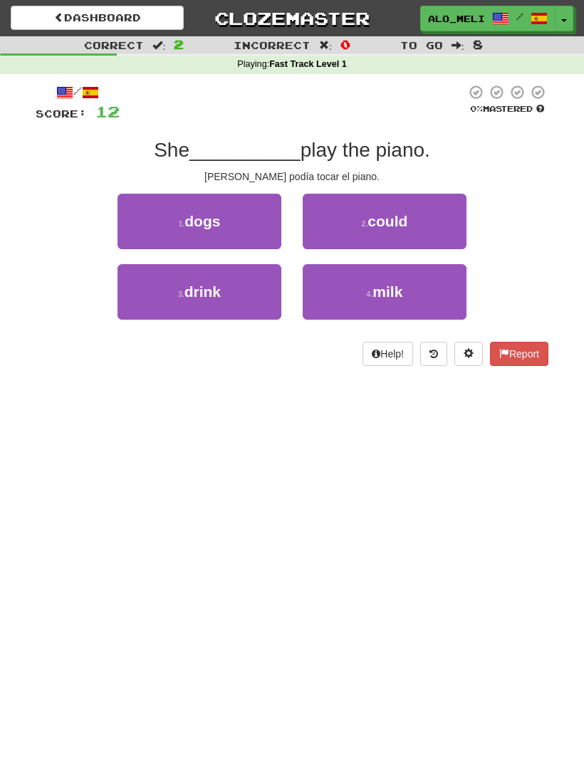
click at [412, 217] on button "2 . could" at bounding box center [385, 222] width 164 height 56
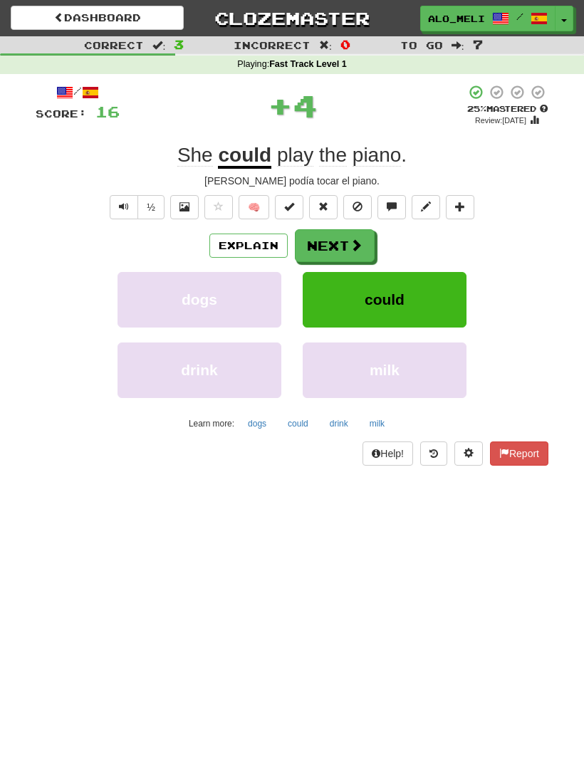
click at [361, 250] on span at bounding box center [356, 245] width 13 height 13
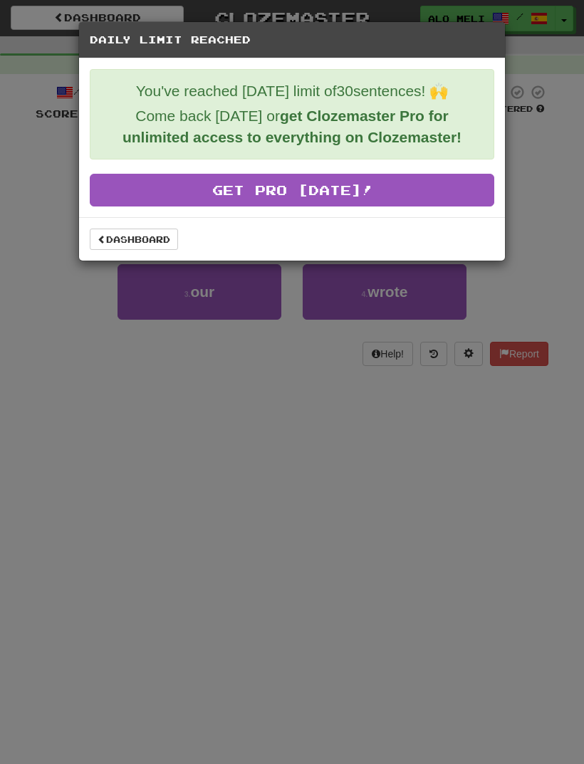
click at [141, 244] on link "Dashboard" at bounding box center [134, 239] width 88 height 21
